Goal: Information Seeking & Learning: Learn about a topic

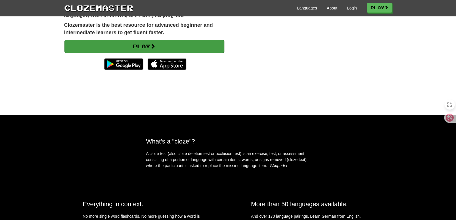
scroll to position [86, 0]
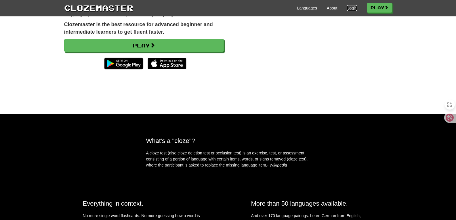
click at [347, 5] on link "Login" at bounding box center [352, 8] width 10 height 6
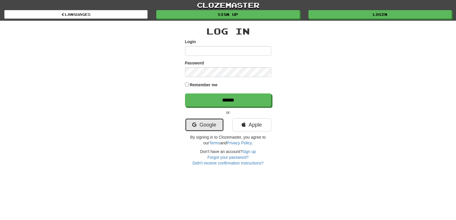
click at [214, 126] on link "Google" at bounding box center [204, 124] width 39 height 13
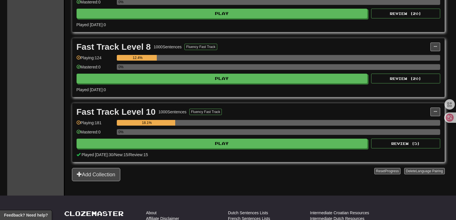
scroll to position [246, 0]
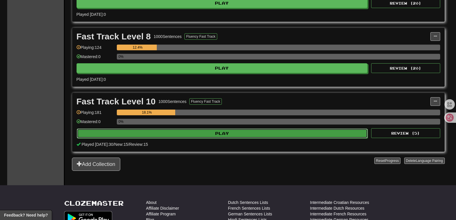
click at [230, 133] on button "Play" at bounding box center [222, 133] width 291 height 10
select select "**"
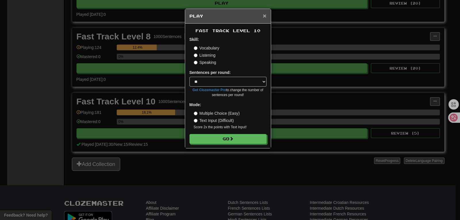
click at [265, 16] on span "×" at bounding box center [264, 15] width 3 height 7
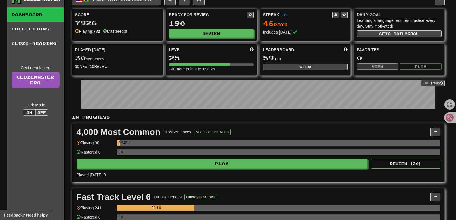
scroll to position [0, 0]
